Goal: Task Accomplishment & Management: Complete application form

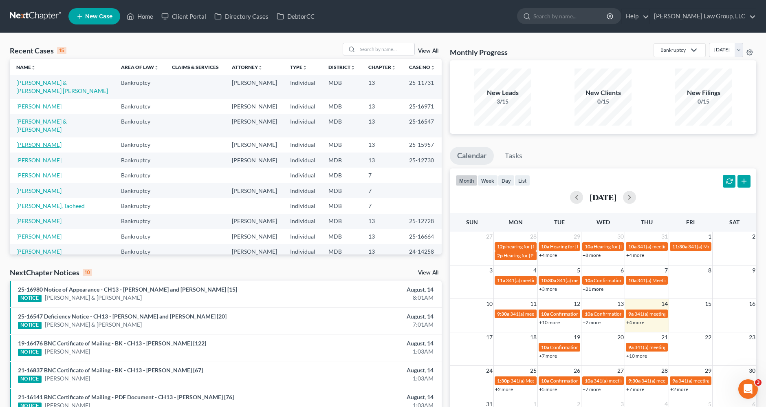
click at [38, 141] on link "[PERSON_NAME]" at bounding box center [38, 144] width 45 height 7
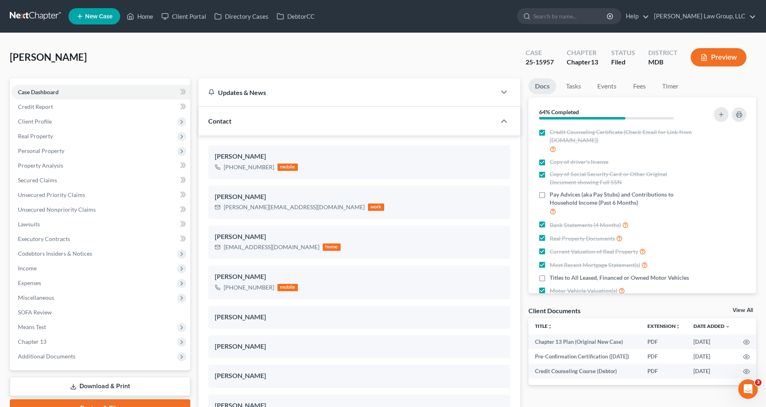
scroll to position [995, 0]
click at [66, 164] on link "Property Analysis" at bounding box center [100, 165] width 179 height 15
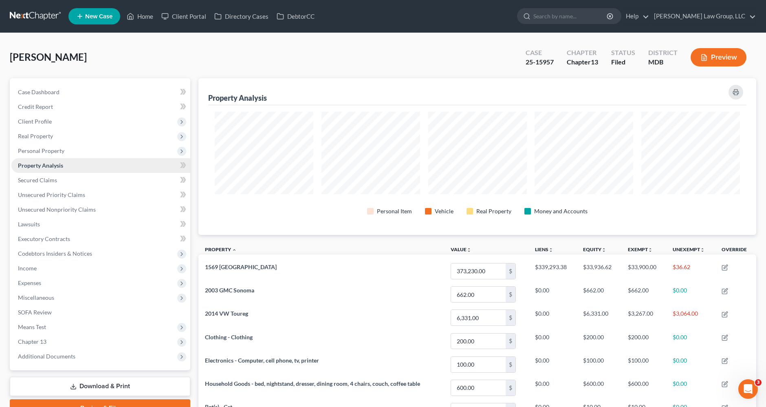
scroll to position [156, 557]
click at [48, 196] on span "Unsecured Priority Claims" at bounding box center [51, 194] width 67 height 7
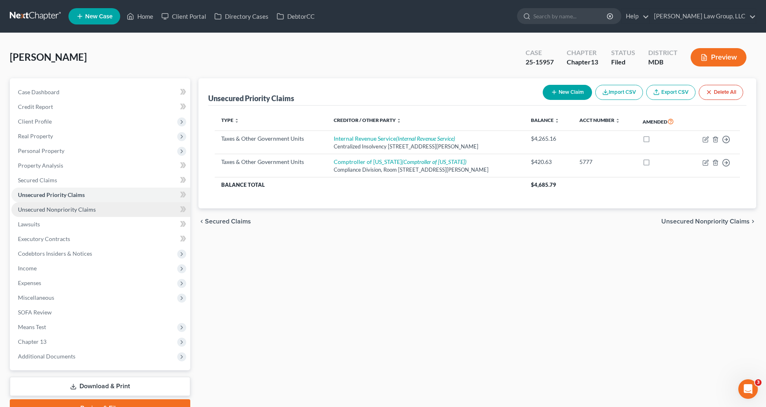
click at [51, 209] on span "Unsecured Nonpriority Claims" at bounding box center [57, 209] width 78 height 7
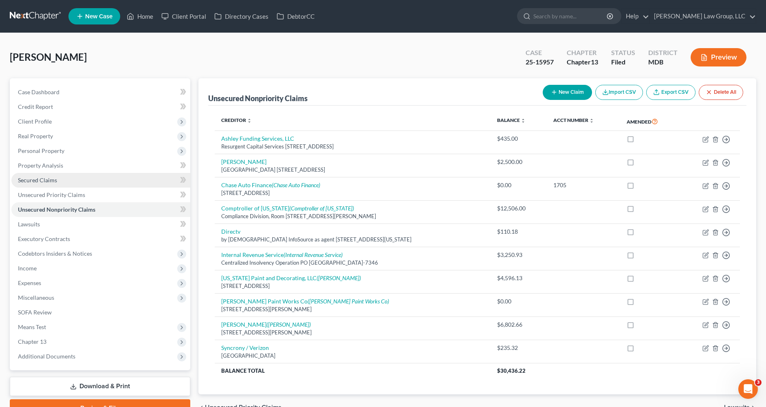
click at [44, 180] on span "Secured Claims" at bounding box center [37, 179] width 39 height 7
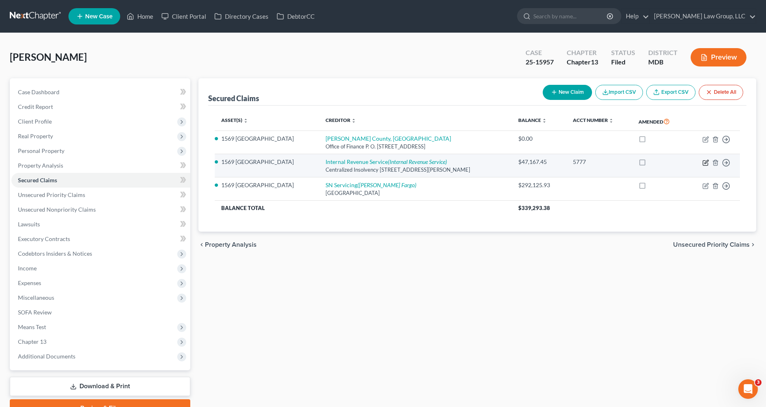
click at [705, 161] on icon "button" at bounding box center [707, 162] width 4 height 4
select select "21"
select select "0"
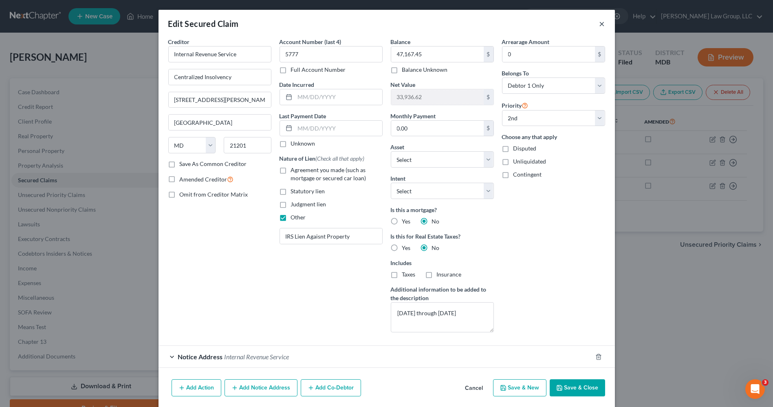
click at [599, 25] on button "×" at bounding box center [602, 24] width 6 height 10
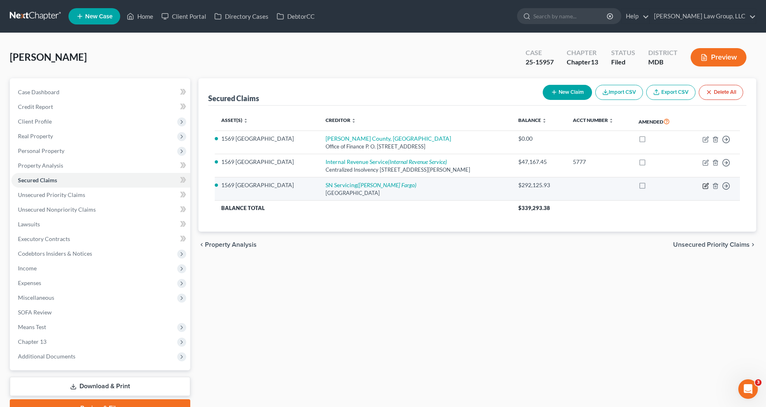
click at [707, 183] on icon "button" at bounding box center [707, 185] width 4 height 4
select select "45"
select select "3"
select select "8"
select select "0"
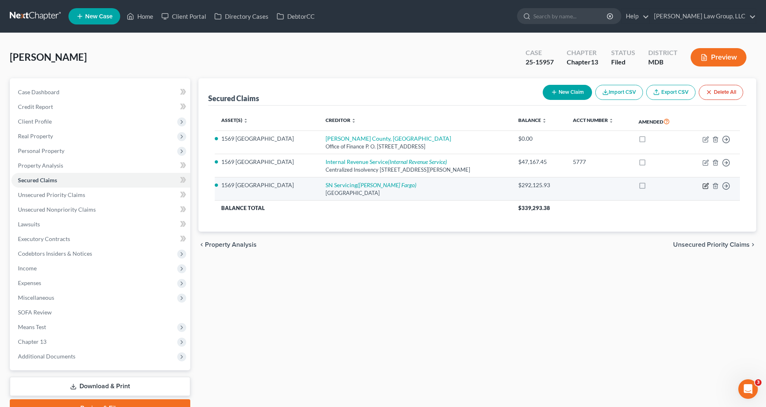
select select "0"
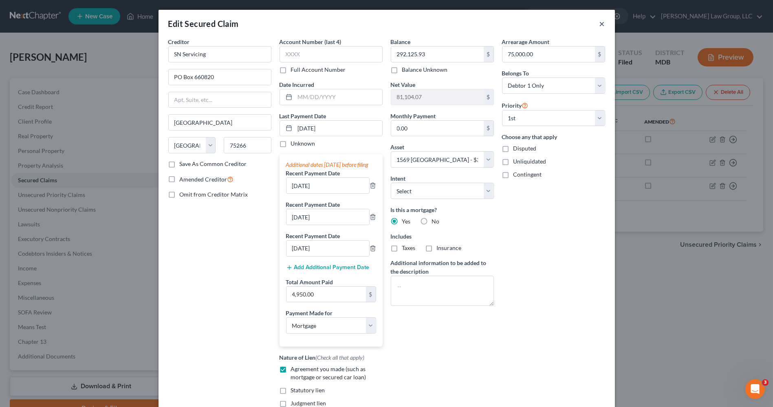
click at [599, 25] on button "×" at bounding box center [602, 24] width 6 height 10
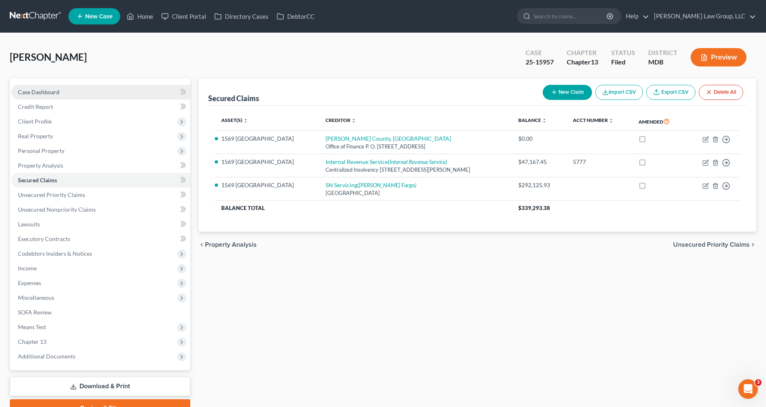
click at [37, 90] on span "Case Dashboard" at bounding box center [39, 91] width 42 height 7
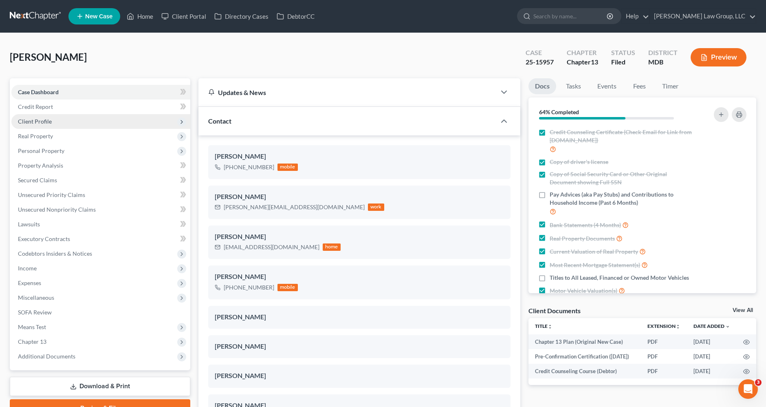
scroll to position [995, 0]
click at [40, 121] on span "Client Profile" at bounding box center [35, 121] width 34 height 7
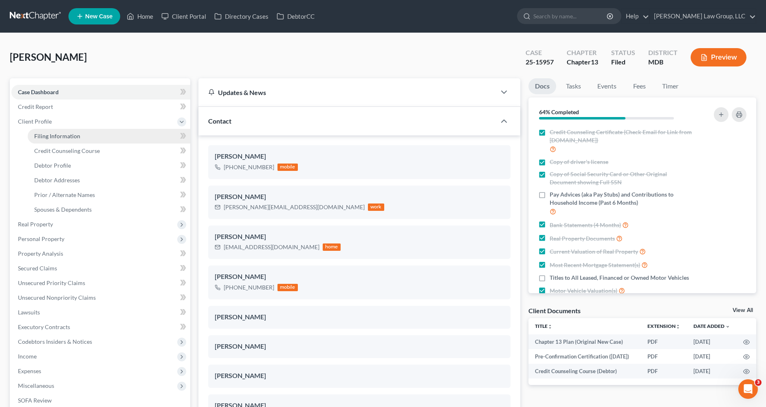
click at [46, 135] on span "Filing Information" at bounding box center [57, 135] width 46 height 7
select select "1"
select select "0"
select select "3"
select select "21"
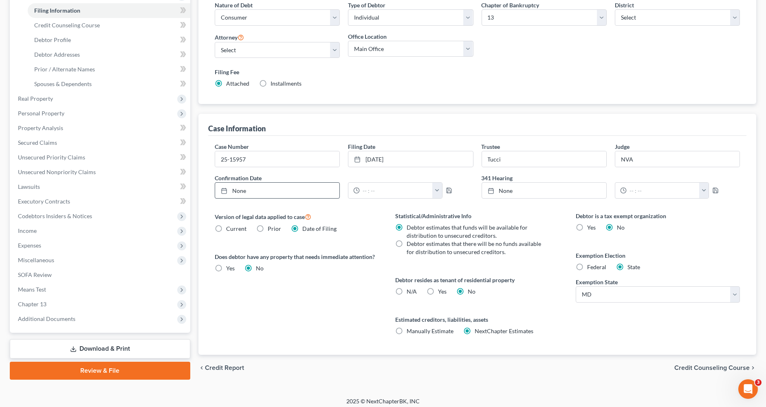
scroll to position [129, 0]
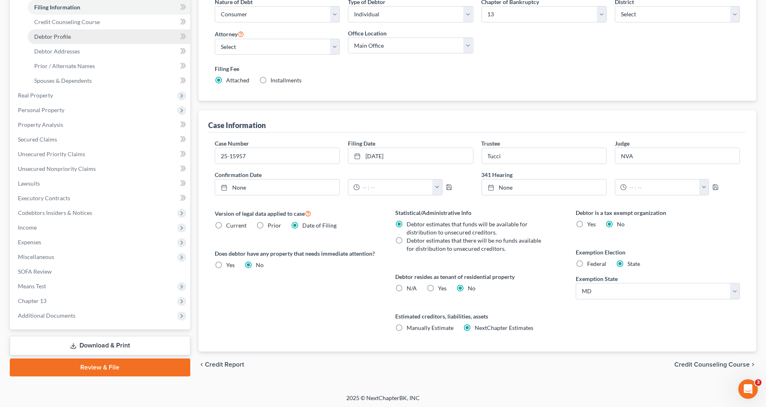
click at [70, 33] on link "Debtor Profile" at bounding box center [109, 36] width 163 height 15
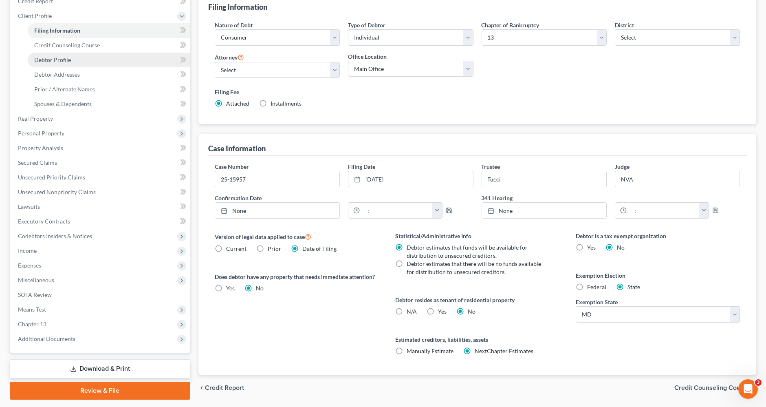
select select "0"
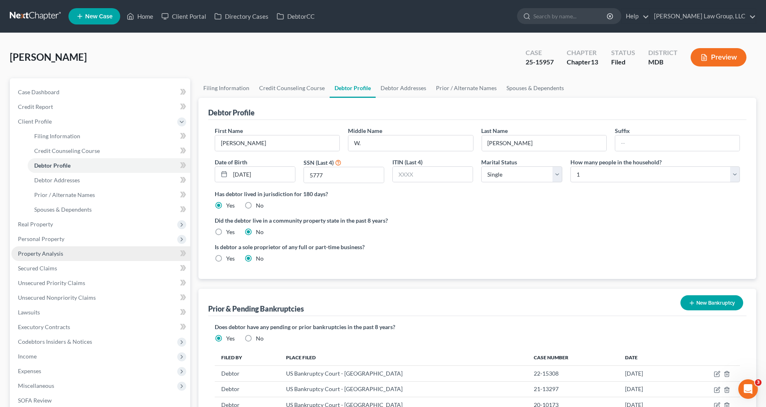
click at [55, 250] on span "Property Analysis" at bounding box center [40, 253] width 45 height 7
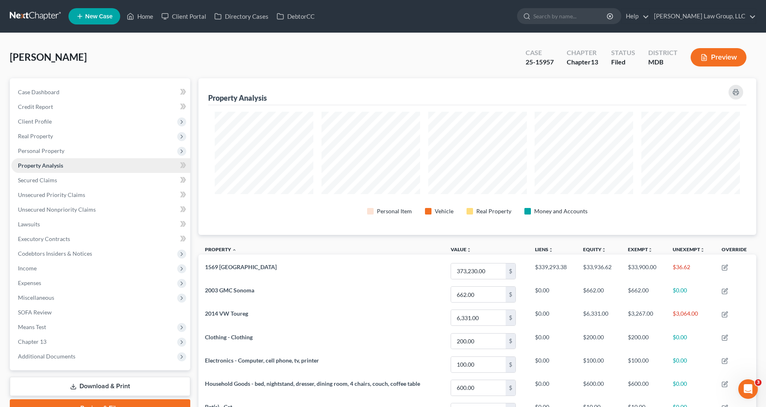
scroll to position [156, 557]
